Goal: Task Accomplishment & Management: Manage account settings

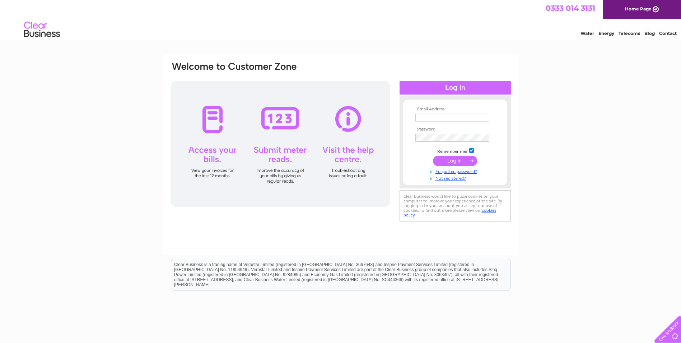
type input "[EMAIL_ADDRESS][DOMAIN_NAME]"
click at [446, 159] on input "submit" at bounding box center [455, 161] width 44 height 10
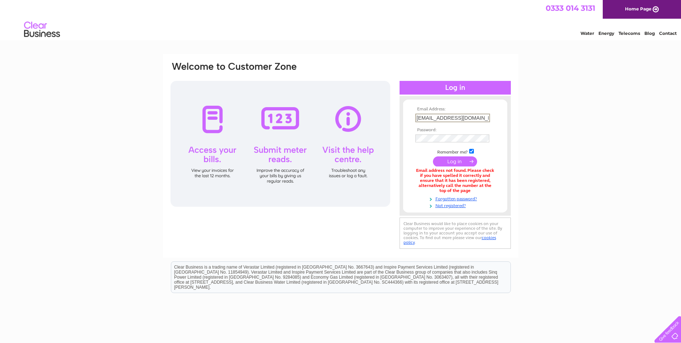
click at [480, 117] on input "[EMAIL_ADDRESS][DOMAIN_NAME]" at bounding box center [453, 117] width 75 height 9
type input "lm@thergigroup.com"
click at [449, 160] on input "submit" at bounding box center [455, 161] width 44 height 10
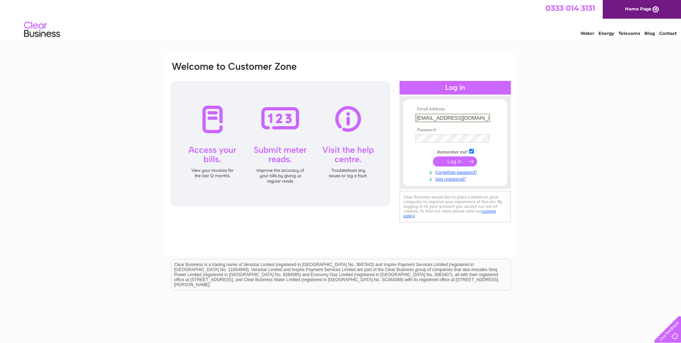
click at [474, 119] on input "[EMAIL_ADDRESS][DOMAIN_NAME]" at bounding box center [453, 117] width 75 height 9
type input "lm@thergigroup.com"
click at [338, 144] on div "Email Address: lm@thergigroup.com Password:" at bounding box center [341, 142] width 342 height 163
click at [631, 138] on div "Email Address: lm@thergigroup.com Password:" at bounding box center [340, 216] width 681 height 324
click at [456, 156] on input "submit" at bounding box center [455, 161] width 44 height 10
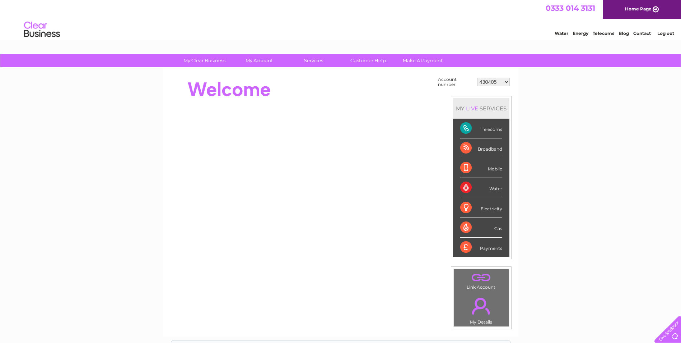
click at [501, 82] on select "430405 918238 933799 978341 30288118 30312397 30317260" at bounding box center [493, 82] width 33 height 9
click at [498, 83] on select "430405 918238 933799 978341 30288118 30312397 30317260" at bounding box center [493, 82] width 33 height 9
select select "30317260"
click at [477, 78] on select "430405 918238 933799 978341 30288118 30312397 30317260" at bounding box center [493, 82] width 33 height 9
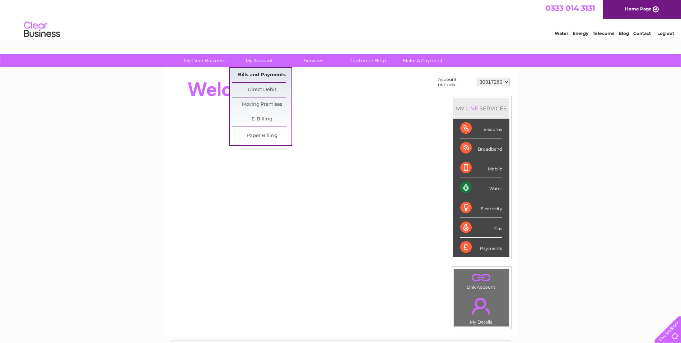
click at [256, 71] on link "Bills and Payments" at bounding box center [261, 75] width 59 height 14
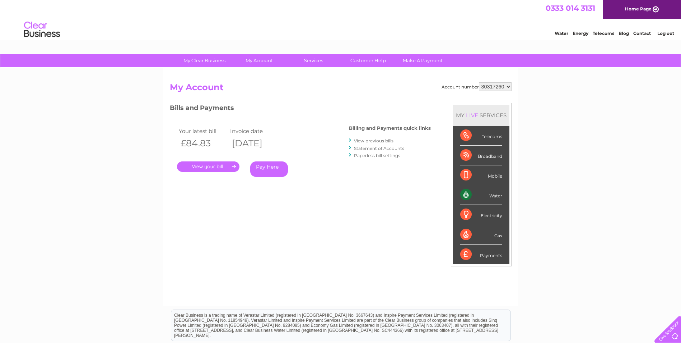
click at [214, 168] on link "." at bounding box center [208, 166] width 62 height 10
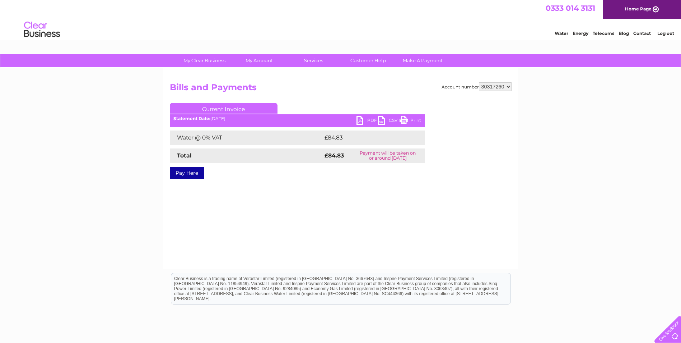
click at [362, 120] on link "PDF" at bounding box center [368, 121] width 22 height 10
click at [505, 87] on select "430405 918238 933799 978341 30288118 30312397 30317260" at bounding box center [495, 86] width 33 height 9
select select "918238"
click at [479, 82] on select "430405 918238 933799 978341 30288118 30312397 30317260" at bounding box center [495, 86] width 33 height 9
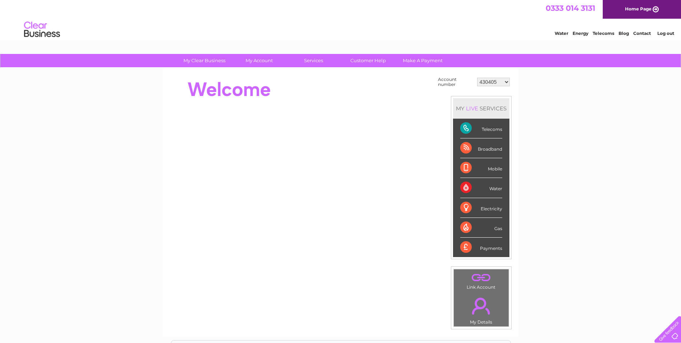
click at [499, 81] on select "430405 918238 933799 978341 30288118 30312397 30317260" at bounding box center [493, 82] width 33 height 9
select select "30317260"
click at [477, 78] on select "430405 918238 933799 978341 30288118 30312397 30317260" at bounding box center [493, 82] width 33 height 9
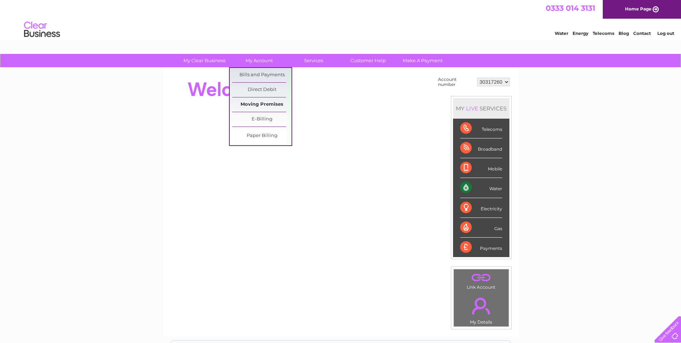
click at [252, 105] on link "Moving Premises" at bounding box center [261, 104] width 59 height 14
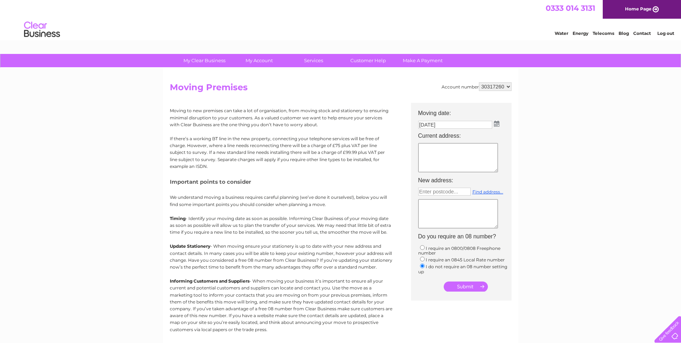
click at [498, 122] on img at bounding box center [496, 124] width 5 height 6
click at [423, 135] on div "Prev Next October 2025" at bounding box center [458, 135] width 78 height 11
click at [426, 136] on div "Prev Next October 2025" at bounding box center [458, 135] width 78 height 11
click at [578, 131] on div "My Clear Business Login Details My Details My Preferences Link Account My Accou…" at bounding box center [340, 264] width 681 height 421
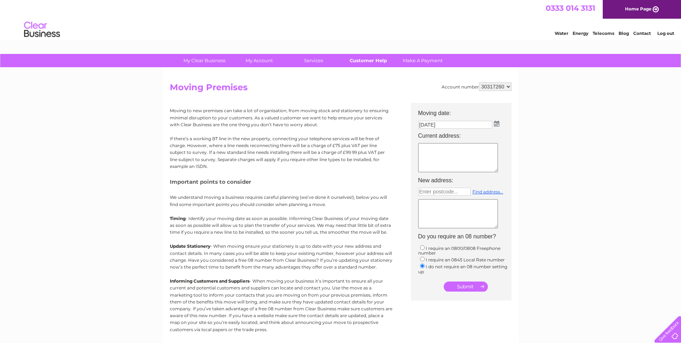
click at [372, 62] on link "Customer Help" at bounding box center [368, 60] width 59 height 13
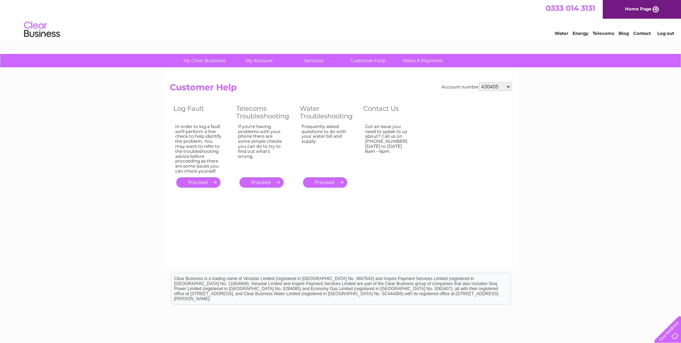
click at [506, 87] on select "430405 918238 933799 978341 30288118 30312397 30317260" at bounding box center [495, 86] width 33 height 9
select select "30317260"
click at [479, 82] on select "430405 918238 933799 978341 30288118 30312397 30317260" at bounding box center [495, 86] width 33 height 9
click at [374, 60] on link "Customer Help" at bounding box center [368, 60] width 59 height 13
click at [496, 89] on select "430405 918238 933799 978341 30288118 30312397 30317260" at bounding box center [495, 86] width 33 height 9
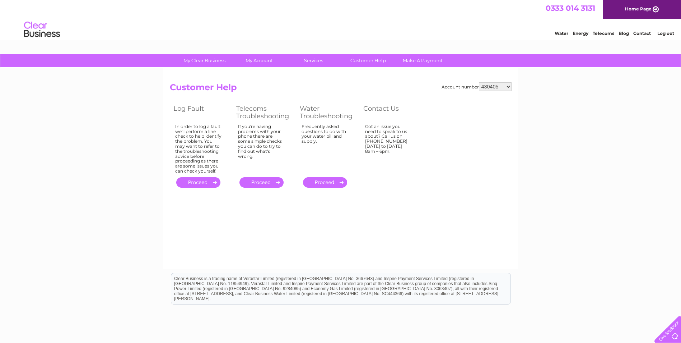
select select "30317260"
click at [479, 82] on select "430405 918238 933799 978341 30288118 30312397 30317260" at bounding box center [495, 86] width 33 height 9
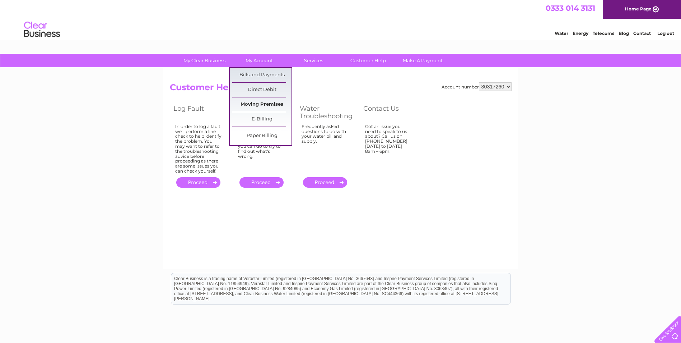
click at [259, 104] on link "Moving Premises" at bounding box center [261, 104] width 59 height 14
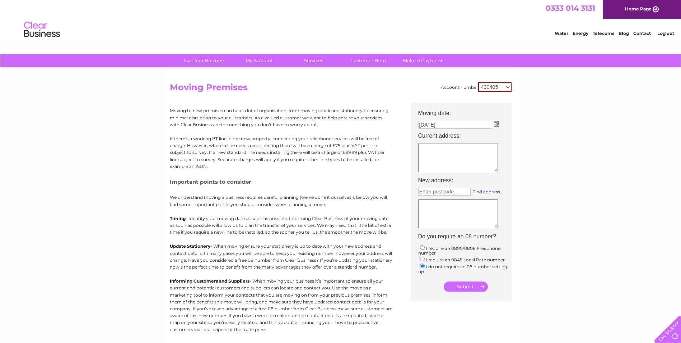
click at [494, 123] on img at bounding box center [496, 124] width 5 height 6
click at [426, 136] on div "Prev Next [DATE]" at bounding box center [458, 135] width 78 height 11
click at [510, 88] on select "430405 918238 933799 978341 30288118 30312397 30317260" at bounding box center [494, 86] width 33 height 9
select select "30317260"
click at [478, 82] on select "430405 918238 933799 978341 30288118 30312397 30317260" at bounding box center [494, 86] width 33 height 9
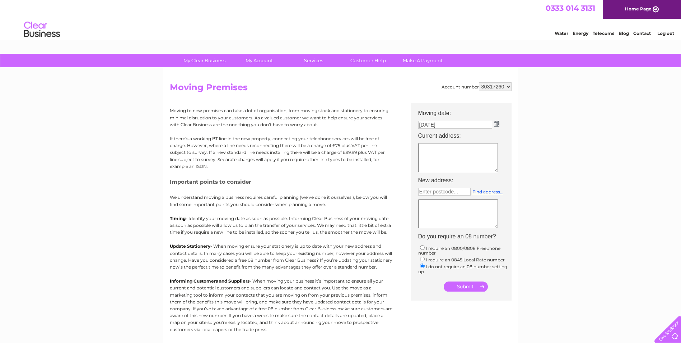
click at [495, 123] on img at bounding box center [496, 124] width 5 height 6
click at [549, 174] on div "My Clear Business Login Details My Details My Preferences Link Account My Accou…" at bounding box center [340, 264] width 681 height 421
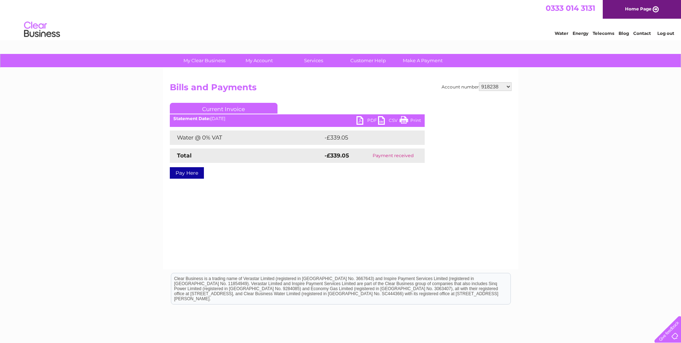
click at [508, 85] on select "430405 918238 933799 978341 30288118 30312397 30317260" at bounding box center [495, 86] width 33 height 9
select select "978341"
click at [479, 82] on select "430405 918238 933799 978341 30288118 30312397 30317260" at bounding box center [495, 86] width 33 height 9
click at [363, 120] on link "PDF" at bounding box center [368, 121] width 22 height 10
